Goal: Transaction & Acquisition: Purchase product/service

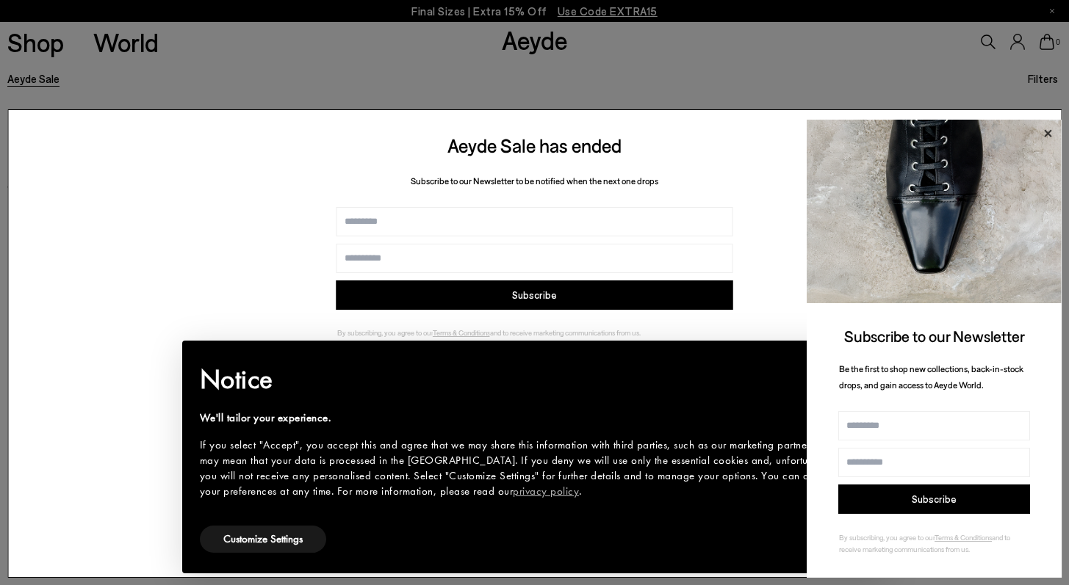
click at [1047, 134] on icon at bounding box center [1047, 132] width 7 height 7
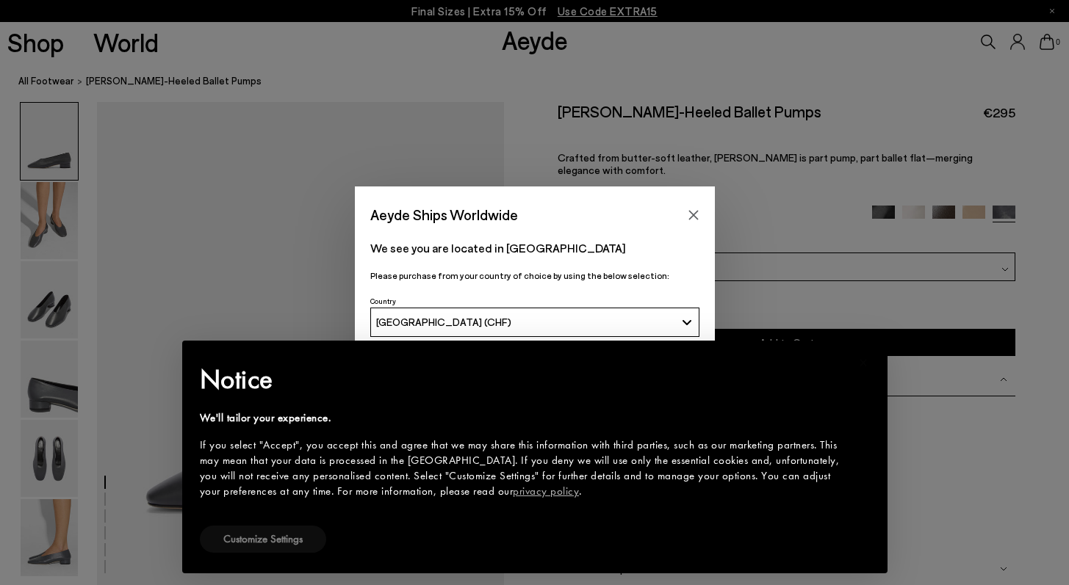
click at [293, 542] on button "Customize Settings" at bounding box center [263, 539] width 126 height 27
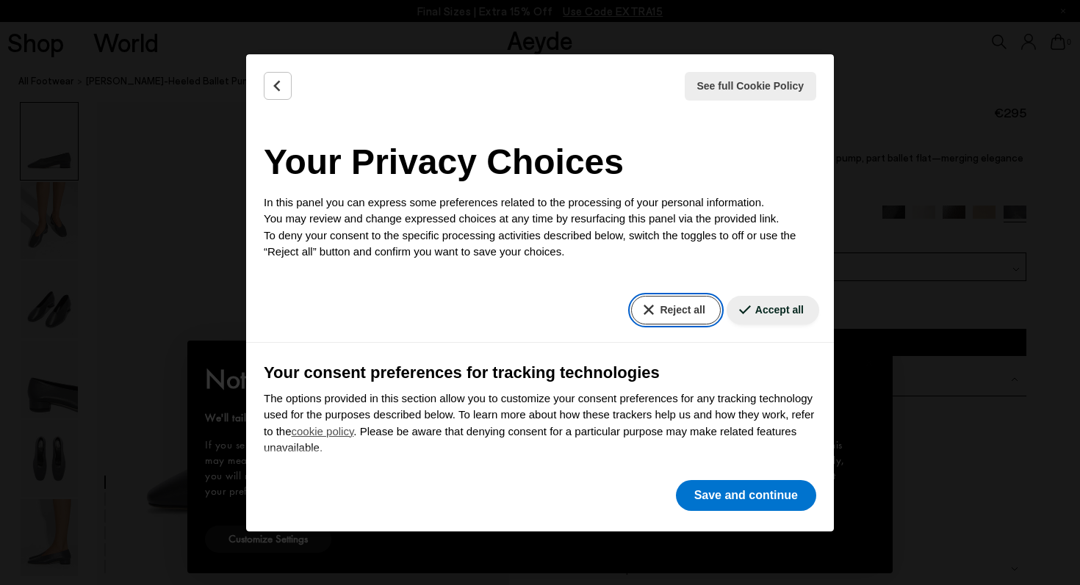
click at [674, 306] on button "Reject all" at bounding box center [675, 310] width 89 height 29
click at [276, 90] on icon "Back" at bounding box center [277, 86] width 15 height 15
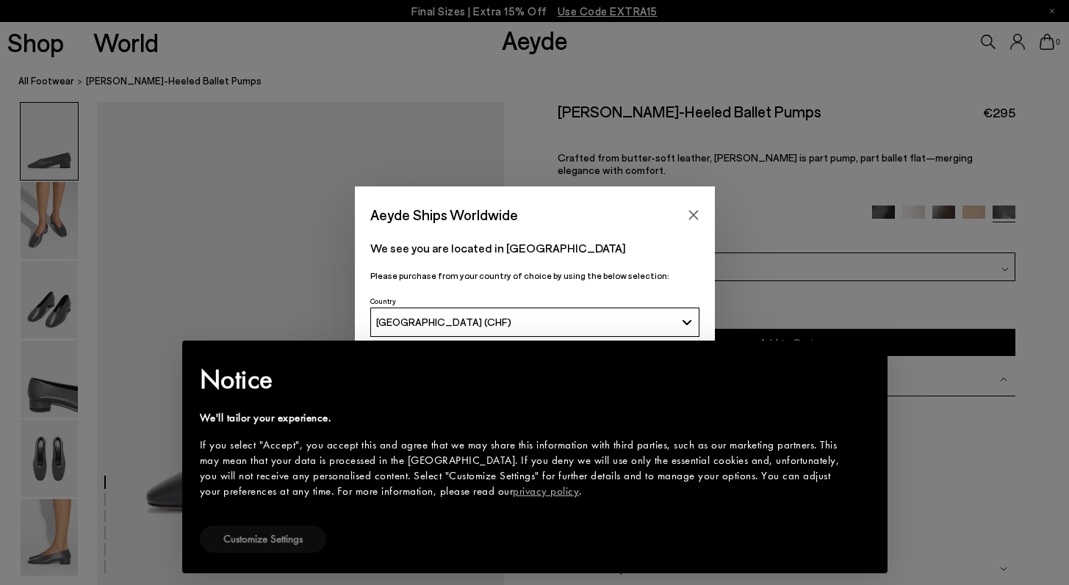
click at [267, 543] on button "Customize Settings" at bounding box center [263, 539] width 126 height 27
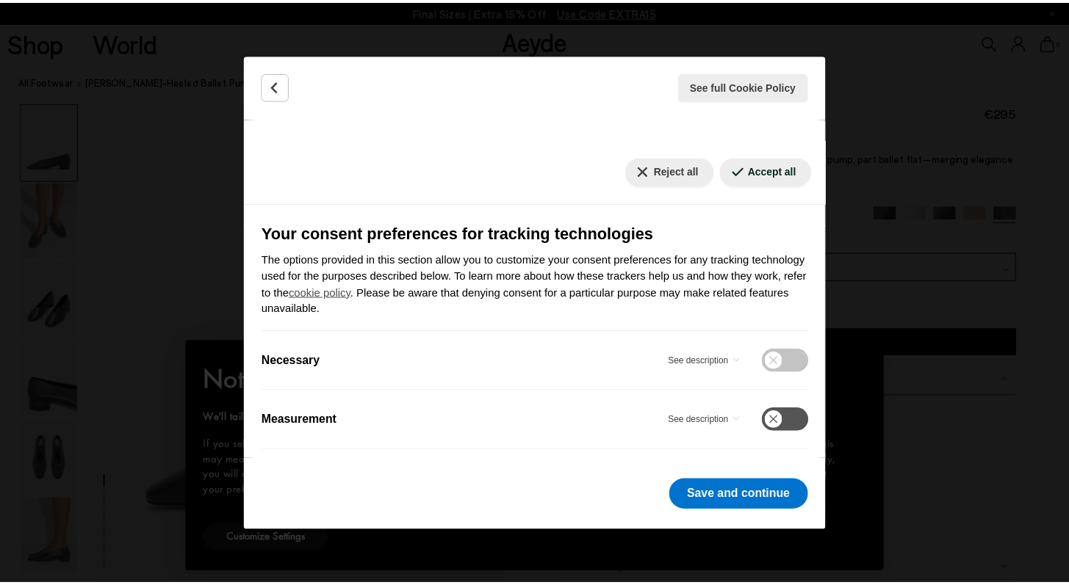
scroll to position [143, 0]
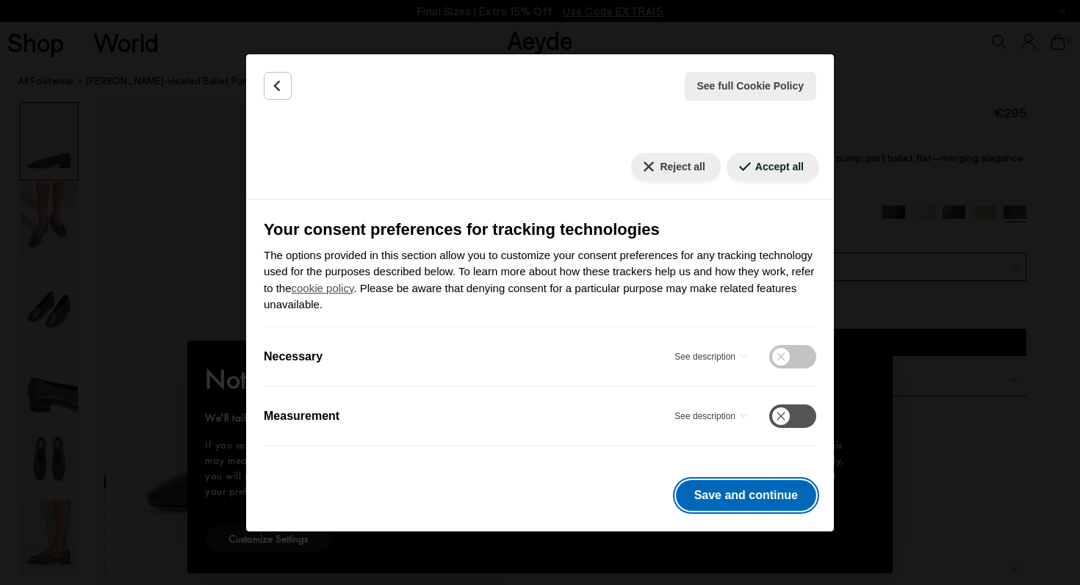
click at [776, 503] on button "Save and continue" at bounding box center [746, 495] width 140 height 31
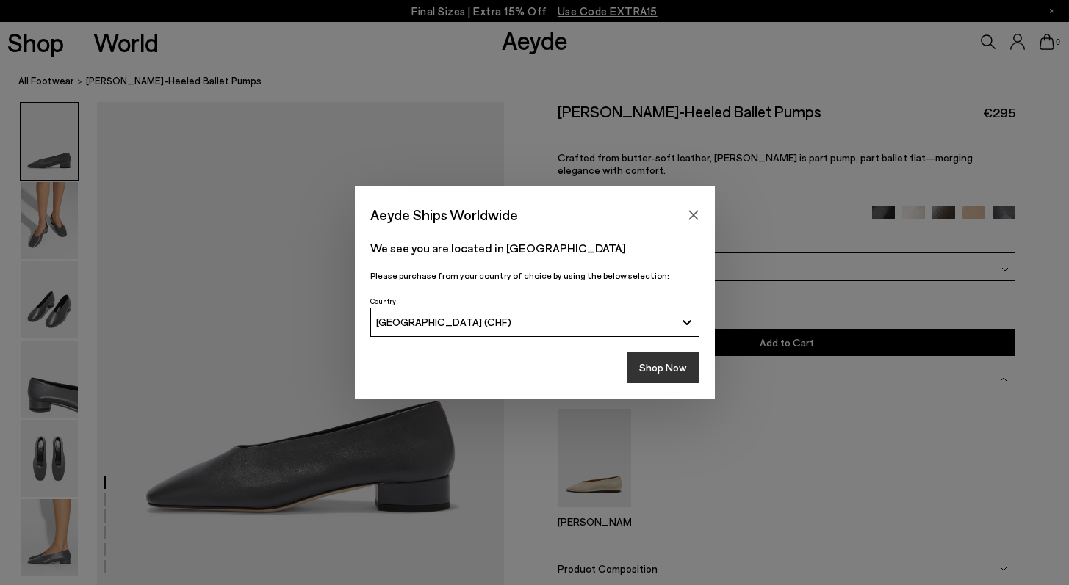
click at [675, 378] on button "Shop Now" at bounding box center [663, 368] width 73 height 31
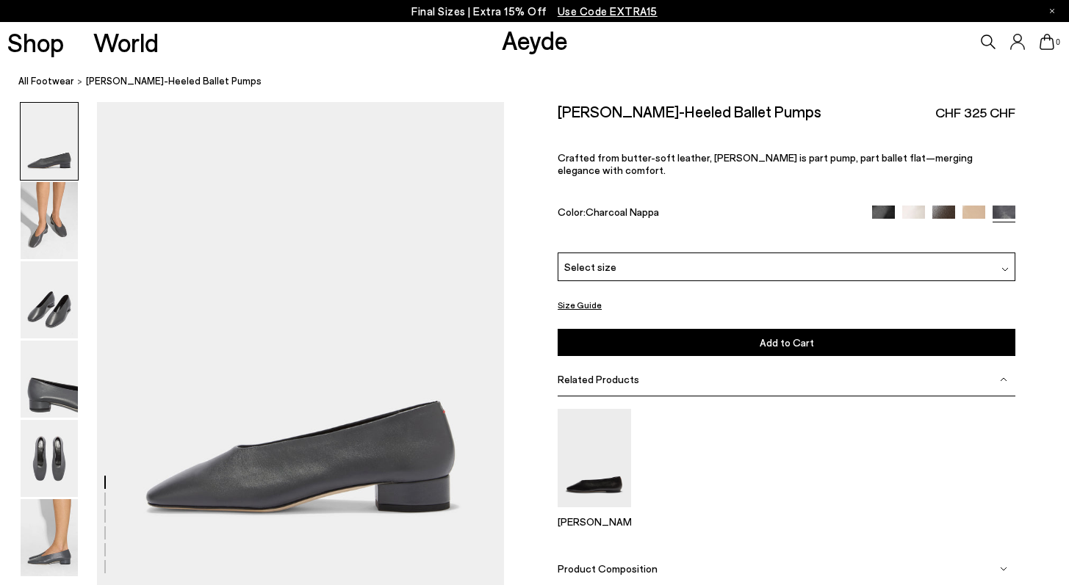
click at [974, 206] on img at bounding box center [973, 217] width 23 height 23
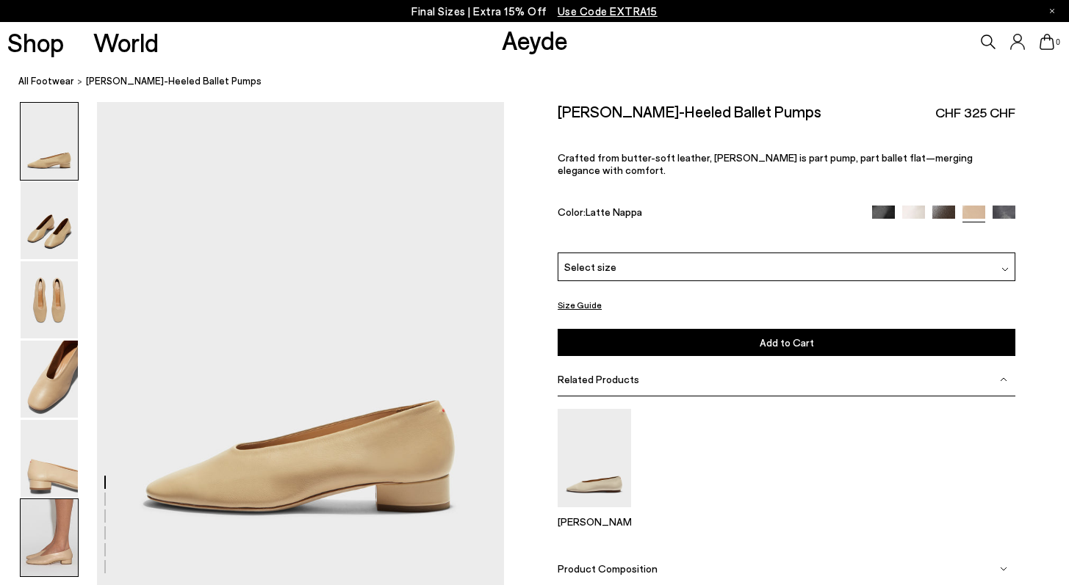
click at [65, 524] on img at bounding box center [49, 537] width 57 height 77
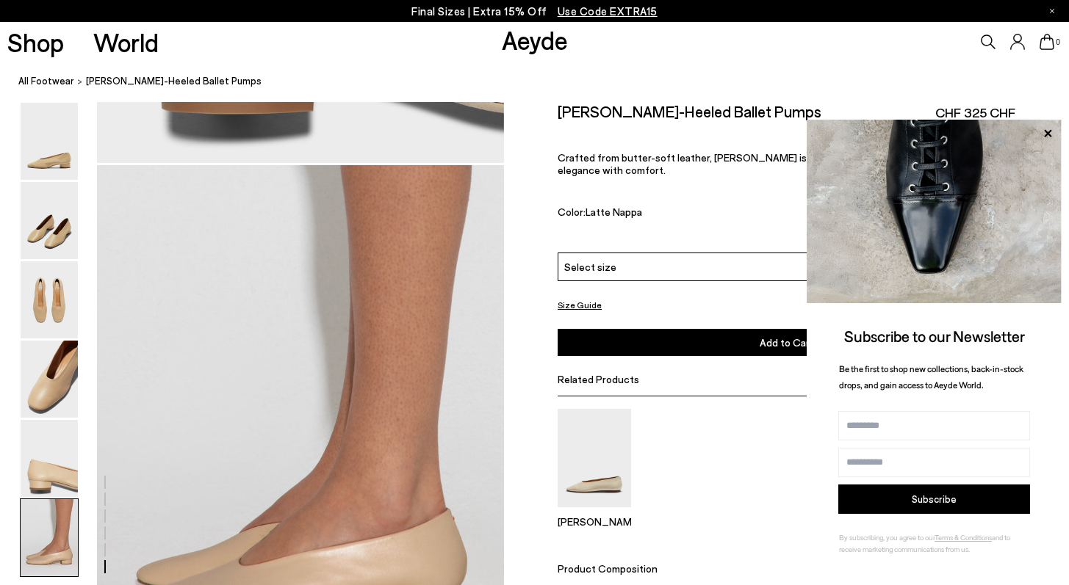
scroll to position [2549, 0]
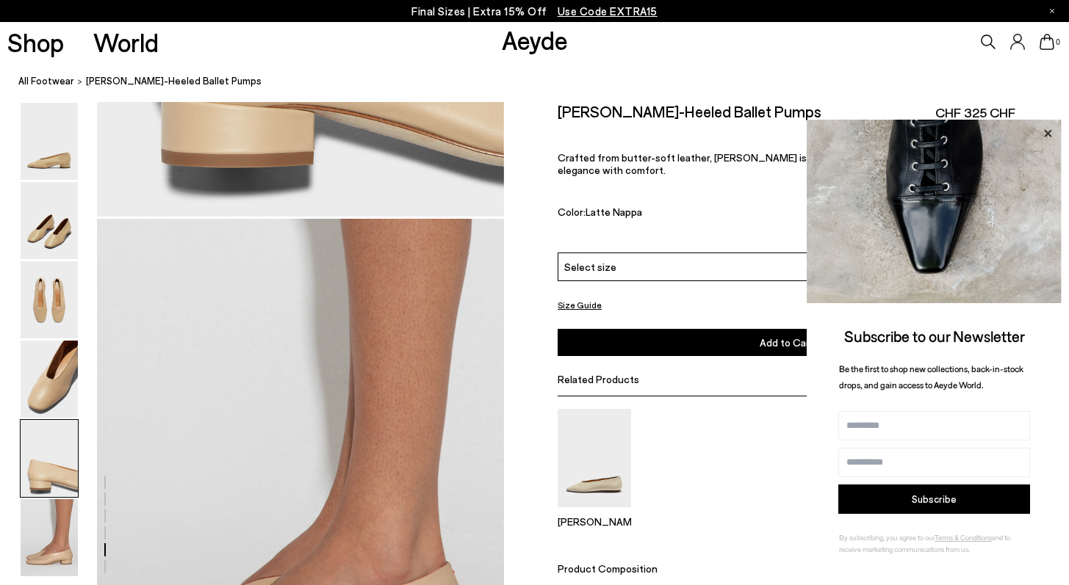
click at [1046, 135] on icon at bounding box center [1047, 132] width 7 height 7
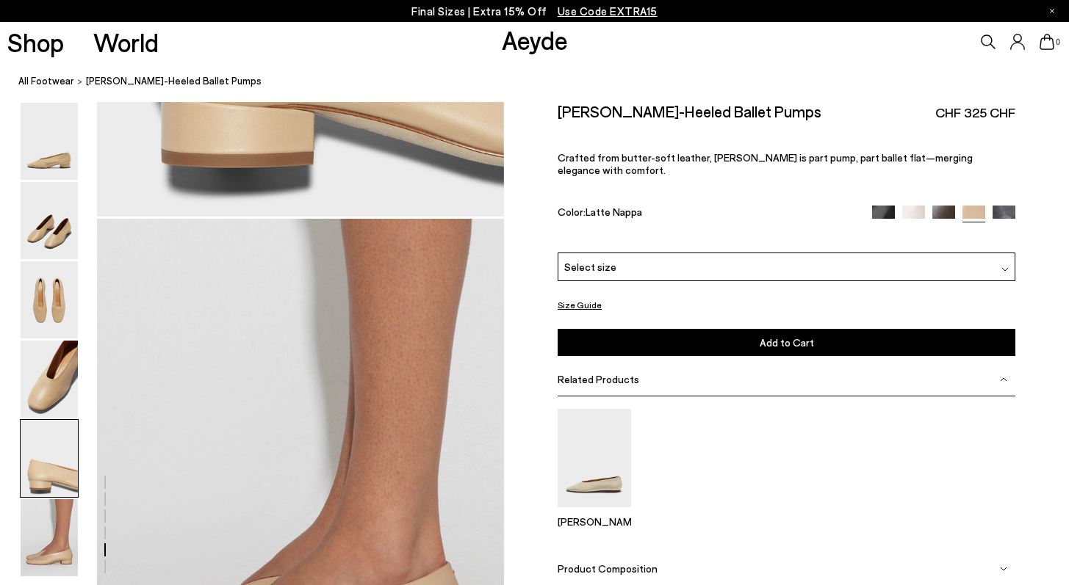
click at [939, 206] on img at bounding box center [943, 217] width 23 height 23
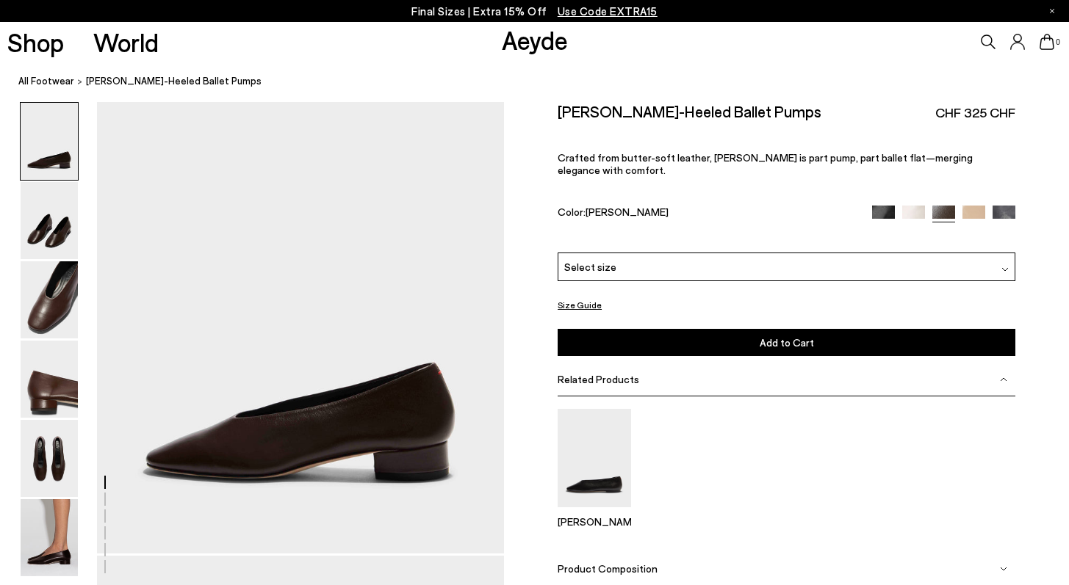
scroll to position [34, 0]
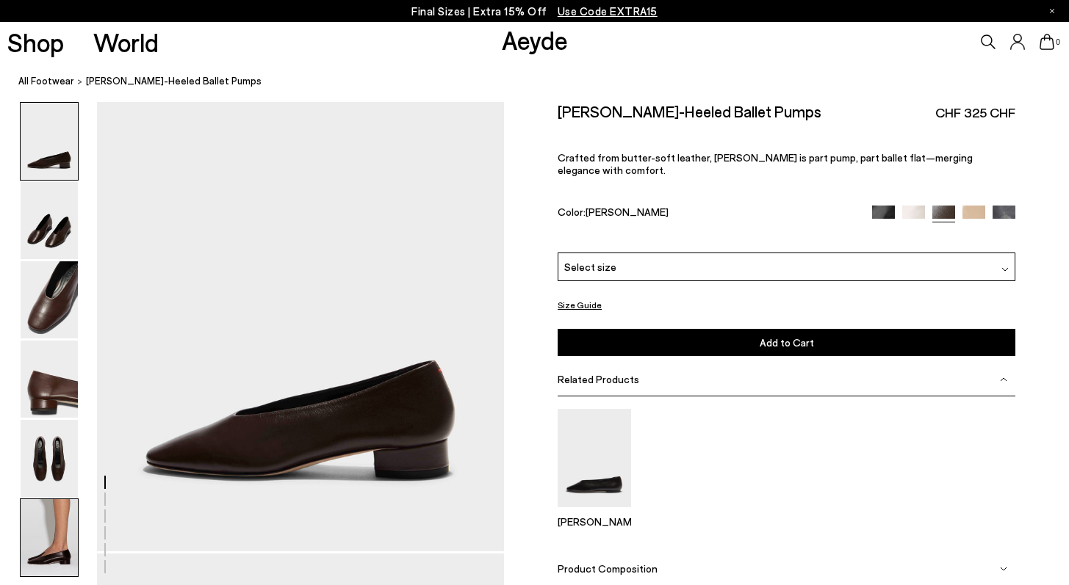
click at [62, 525] on img at bounding box center [49, 537] width 57 height 77
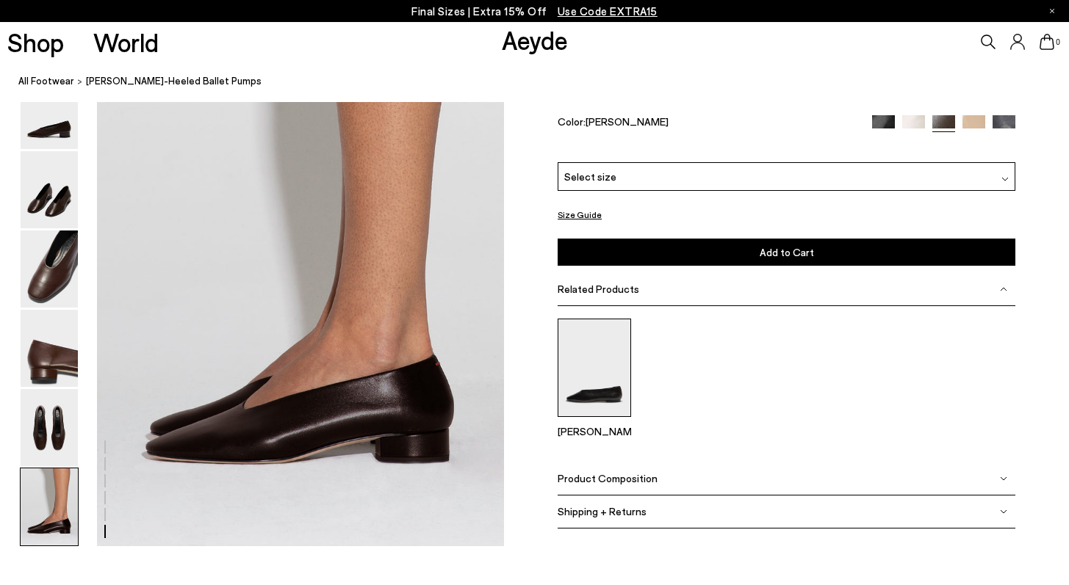
scroll to position [2768, 0]
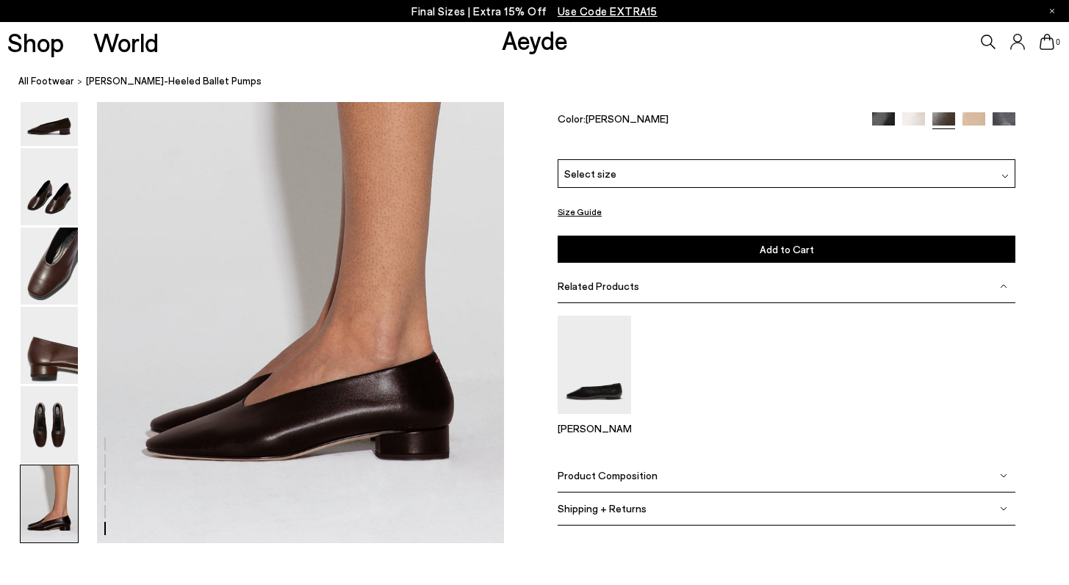
click at [1006, 136] on img at bounding box center [1003, 124] width 23 height 23
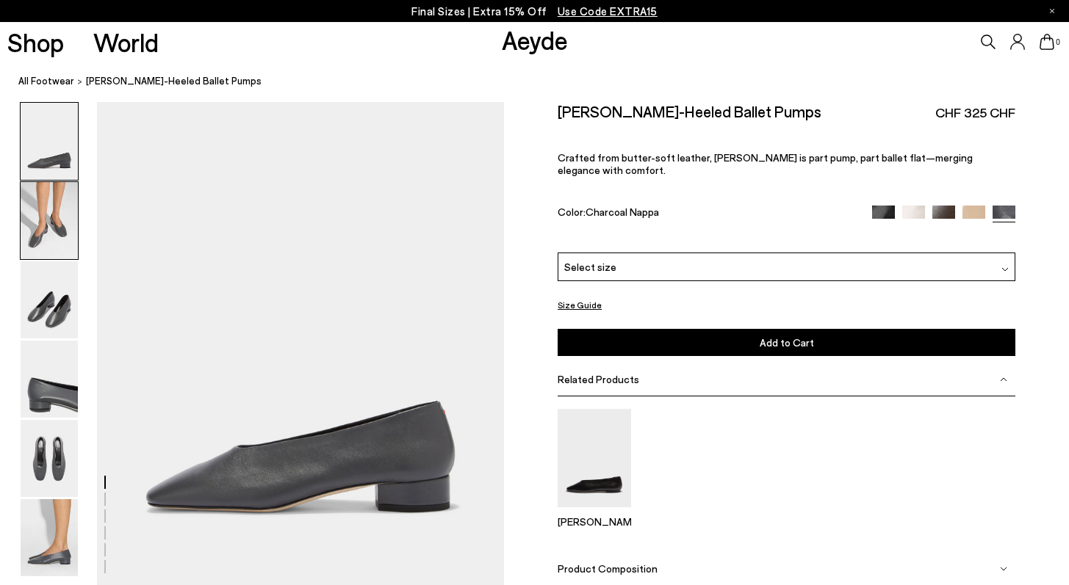
click at [62, 237] on img at bounding box center [49, 220] width 57 height 77
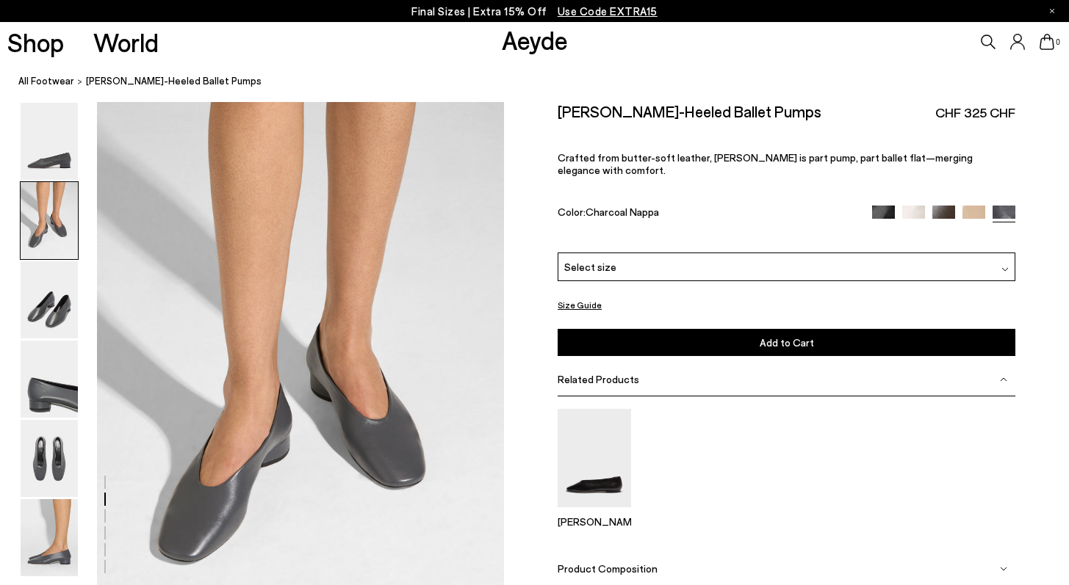
scroll to position [487, 0]
click at [970, 206] on img at bounding box center [973, 217] width 23 height 23
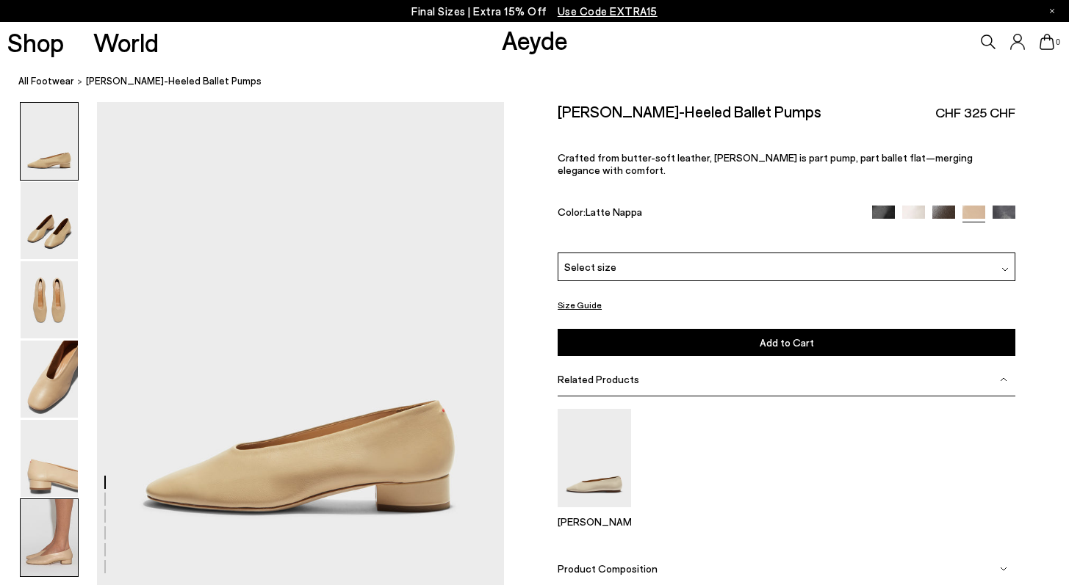
click at [50, 516] on img at bounding box center [49, 537] width 57 height 77
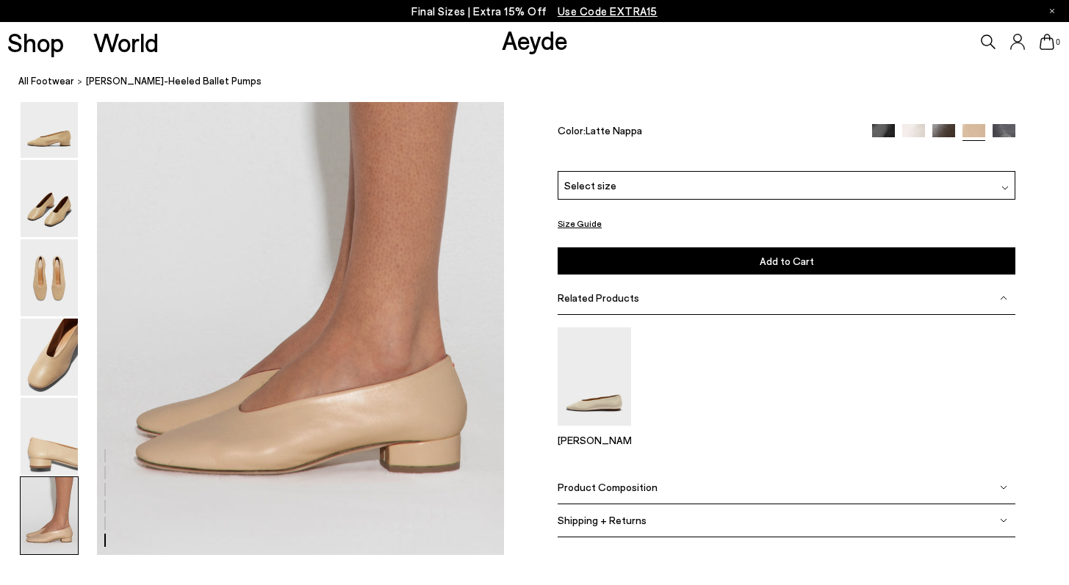
scroll to position [2768, 0]
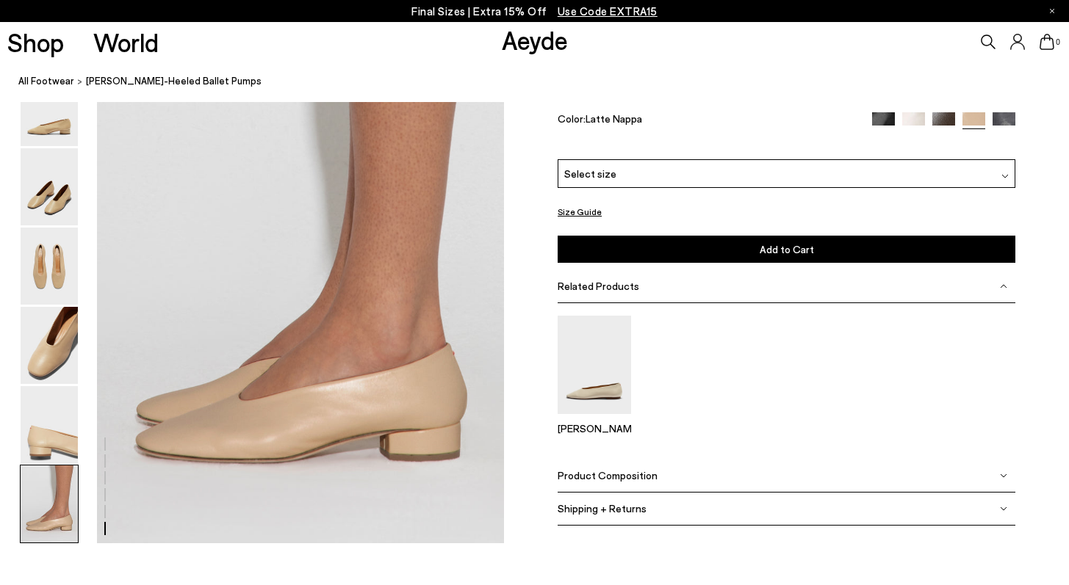
click at [884, 136] on img at bounding box center [883, 124] width 23 height 23
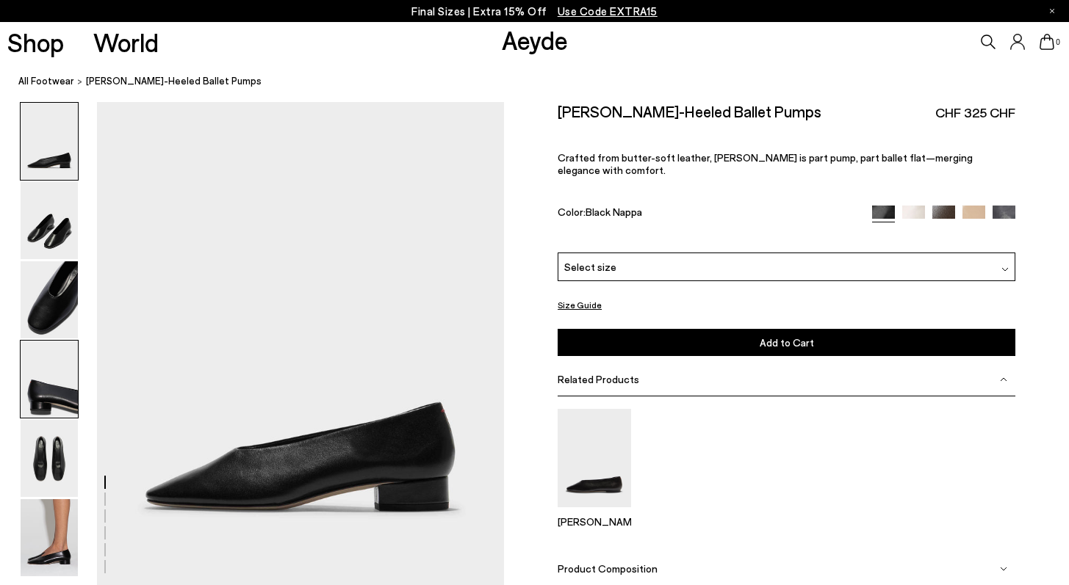
click at [66, 399] on img at bounding box center [49, 379] width 57 height 77
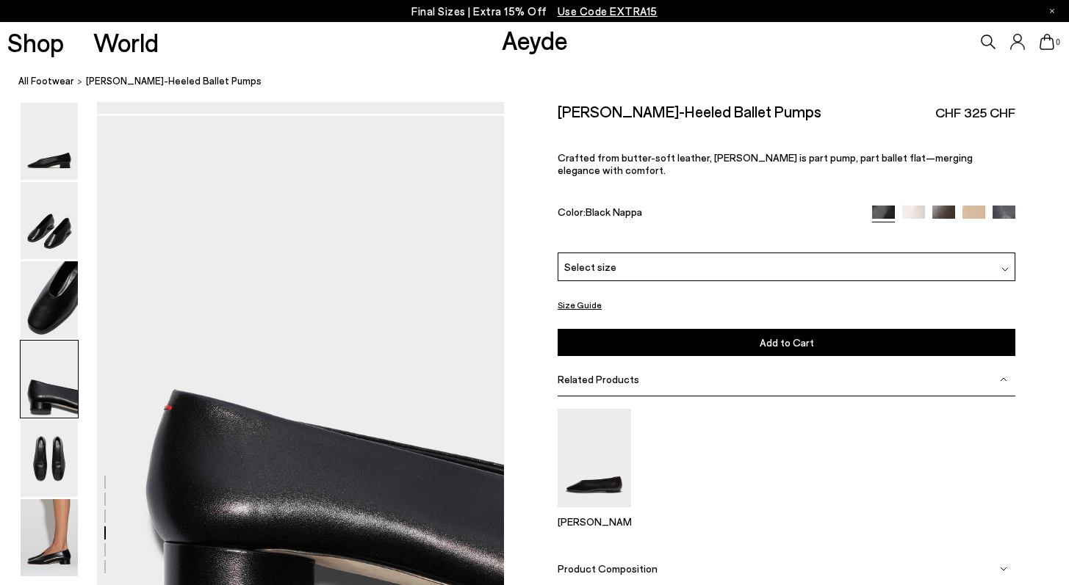
scroll to position [1577, 0]
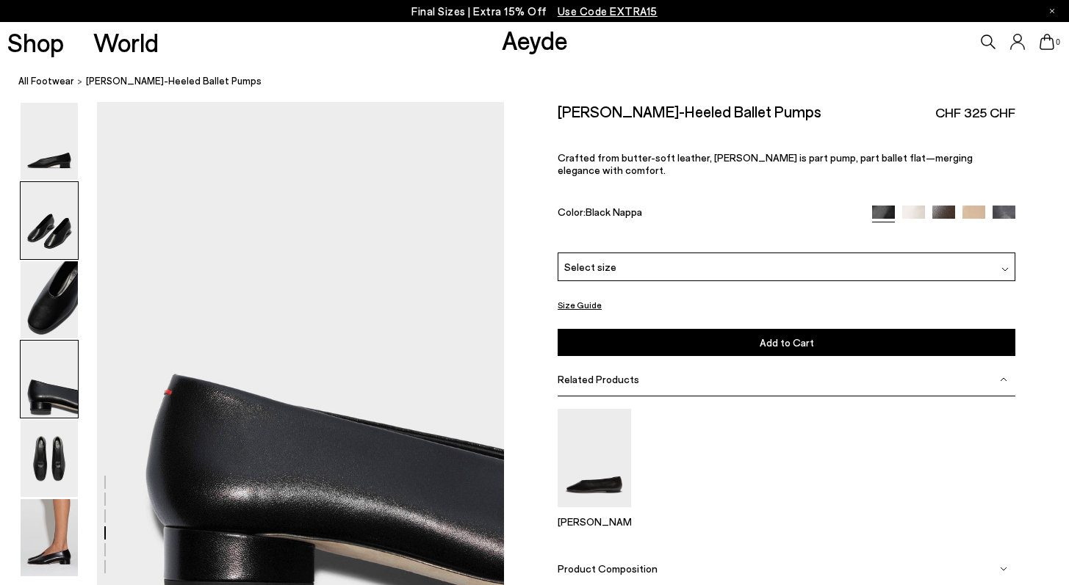
click at [49, 251] on img at bounding box center [49, 220] width 57 height 77
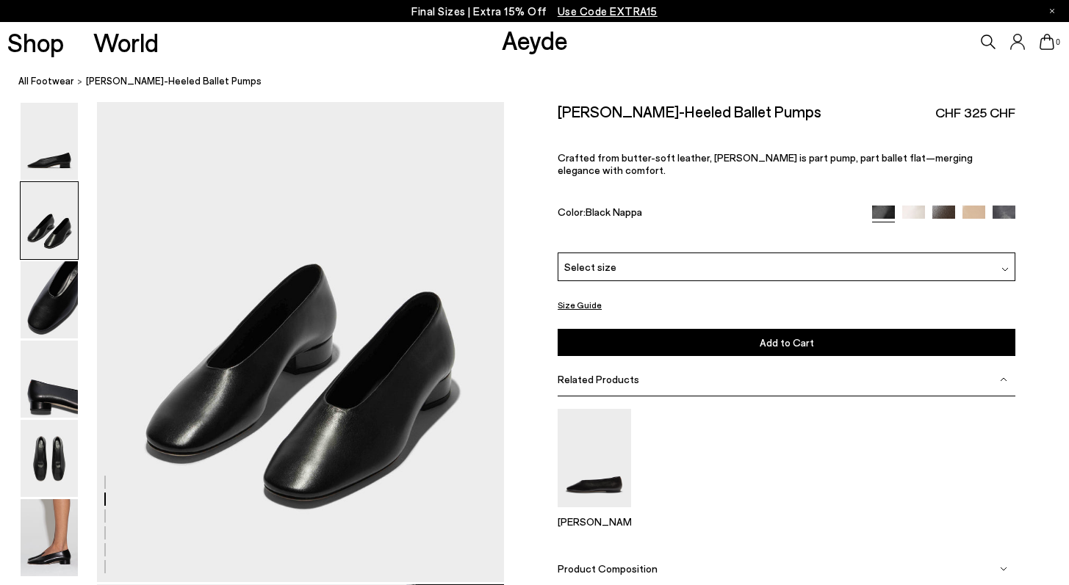
scroll to position [487, 0]
